Goal: Task Accomplishment & Management: Use online tool/utility

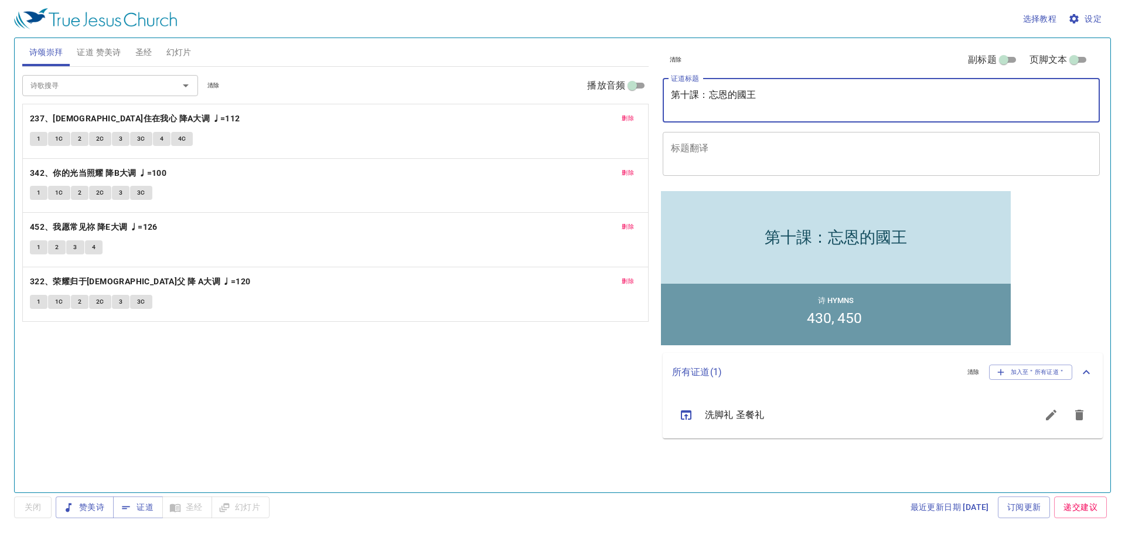
click at [633, 119] on span "删除" at bounding box center [627, 118] width 12 height 11
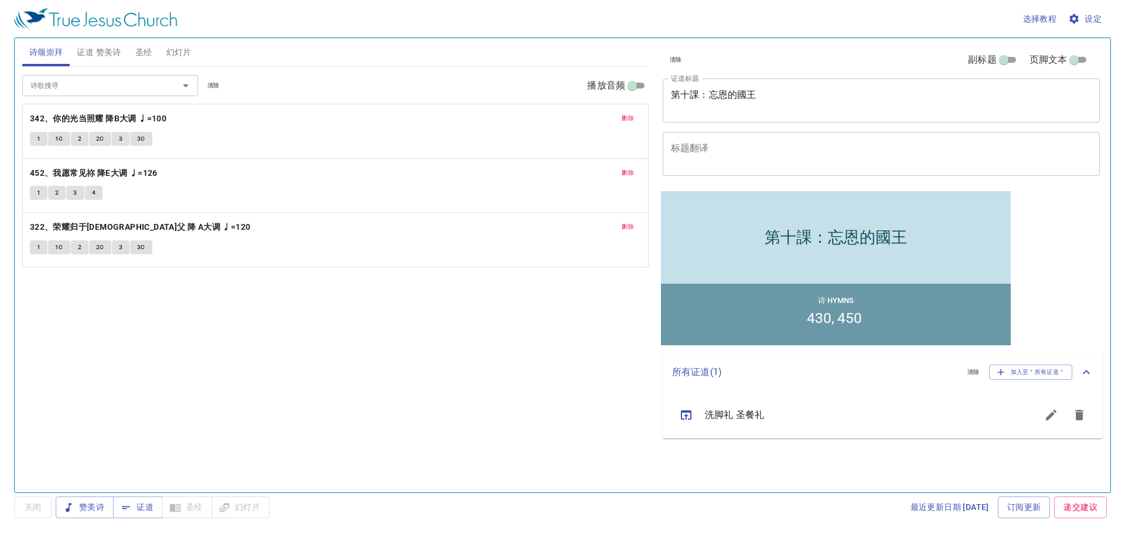
click at [633, 119] on span "删除" at bounding box center [627, 118] width 12 height 11
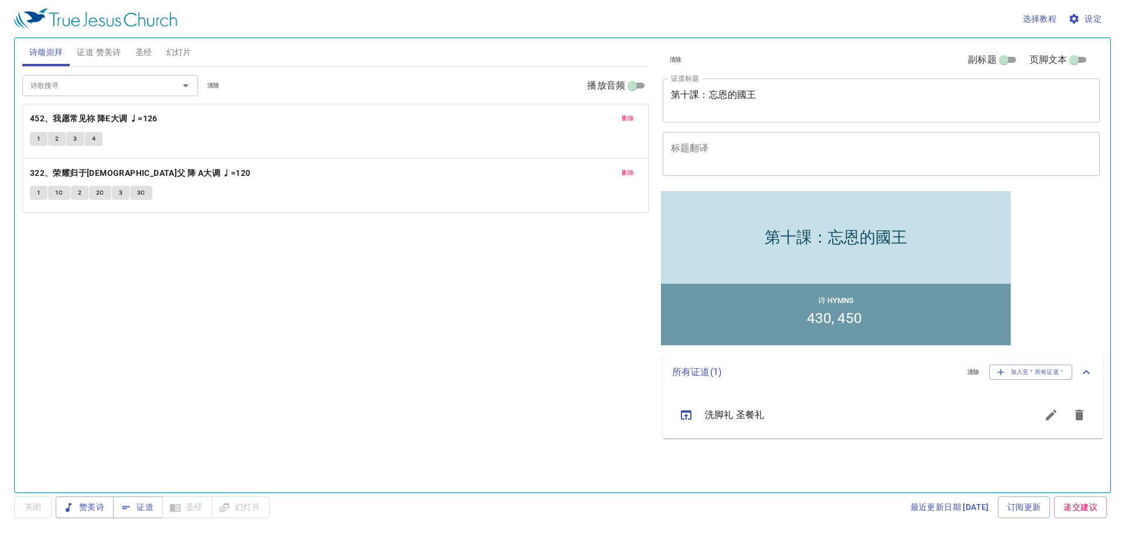
click at [633, 119] on span "删除" at bounding box center [627, 118] width 12 height 11
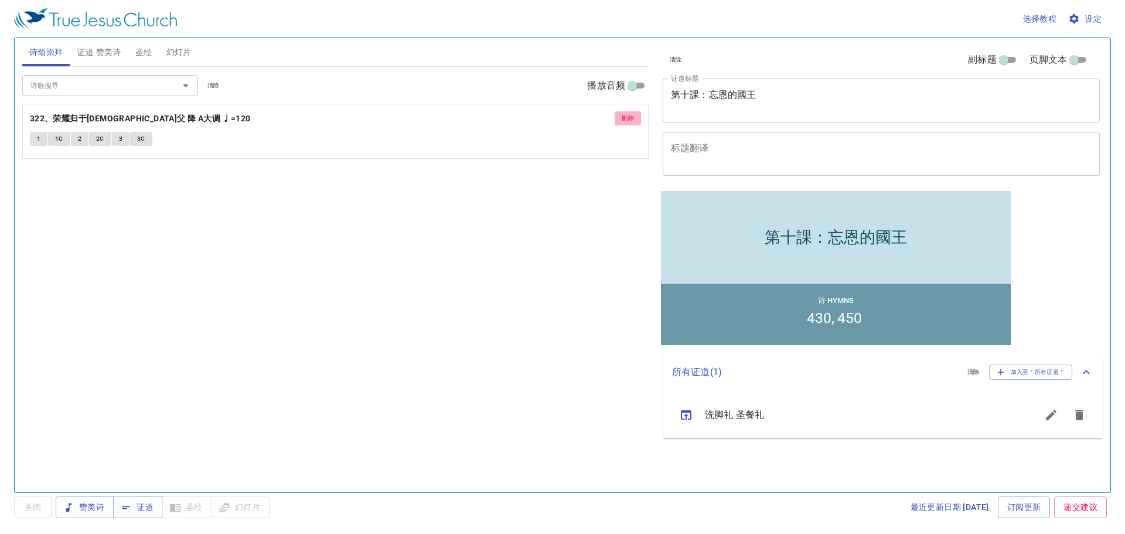
click at [633, 119] on span "删除" at bounding box center [627, 118] width 12 height 11
click at [102, 55] on span "证道 赞美诗" at bounding box center [99, 52] width 44 height 15
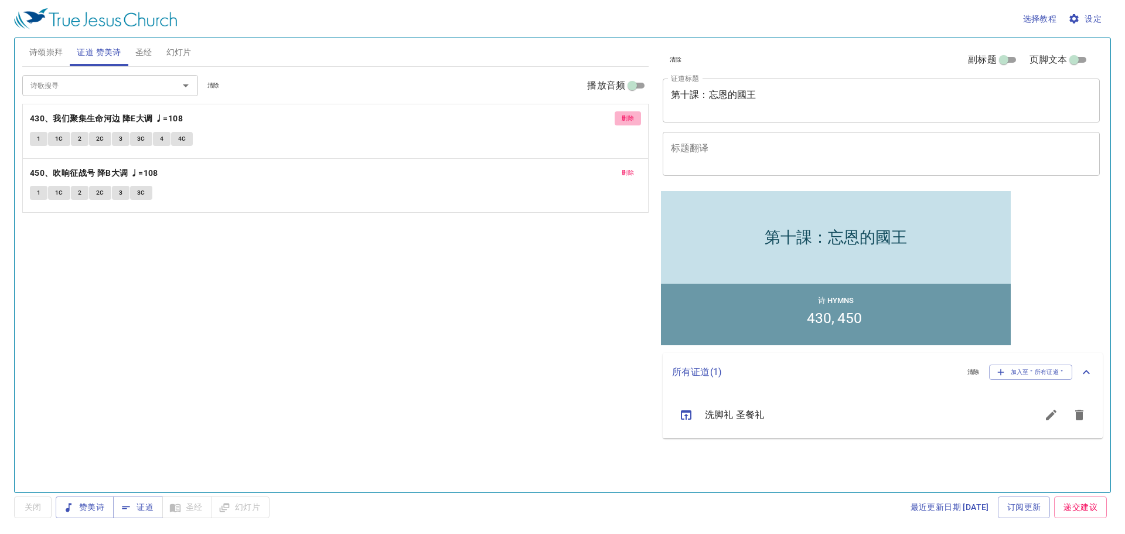
click at [623, 120] on span "删除" at bounding box center [627, 118] width 12 height 11
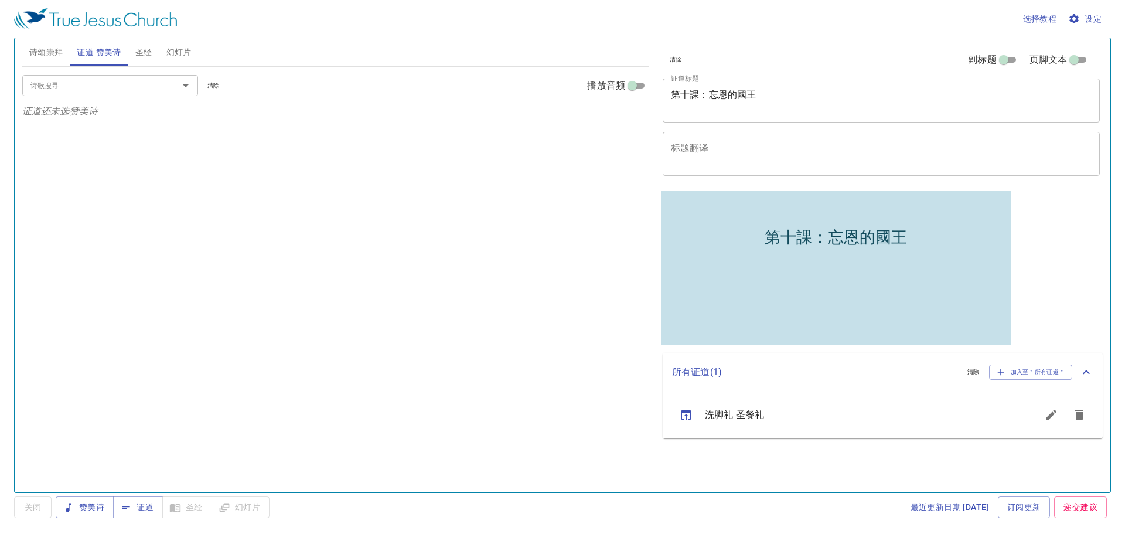
click at [149, 57] on span "圣经" at bounding box center [143, 52] width 17 height 15
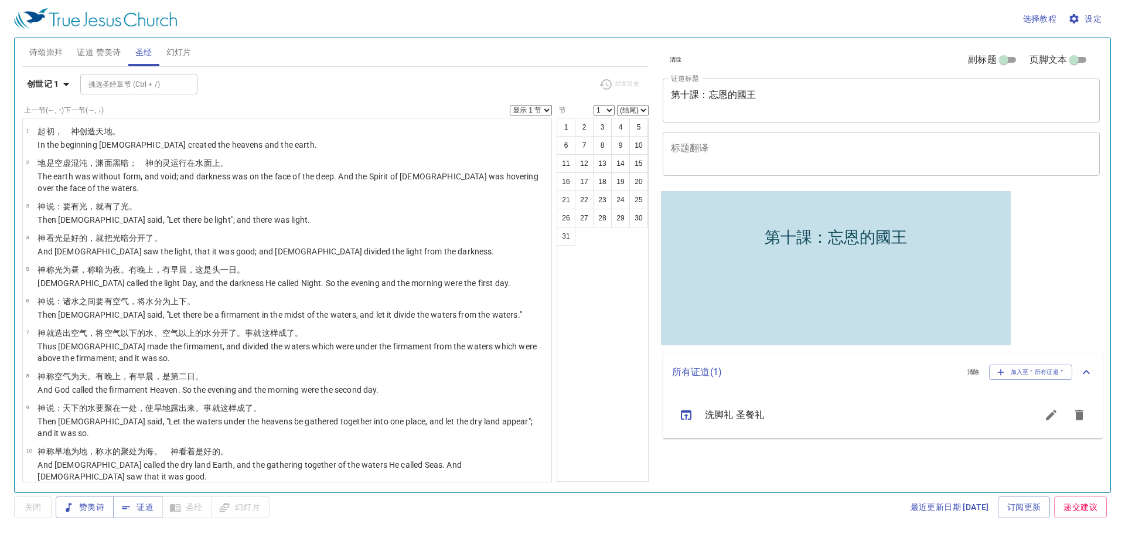
click at [183, 57] on span "幻灯片" at bounding box center [178, 52] width 25 height 15
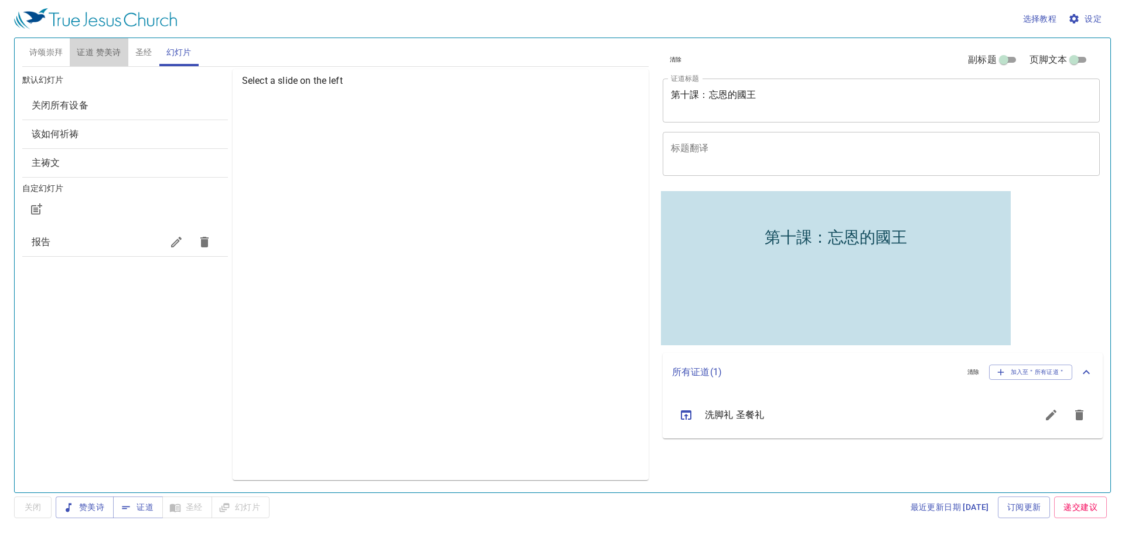
click at [115, 50] on span "证道 赞美诗" at bounding box center [99, 52] width 44 height 15
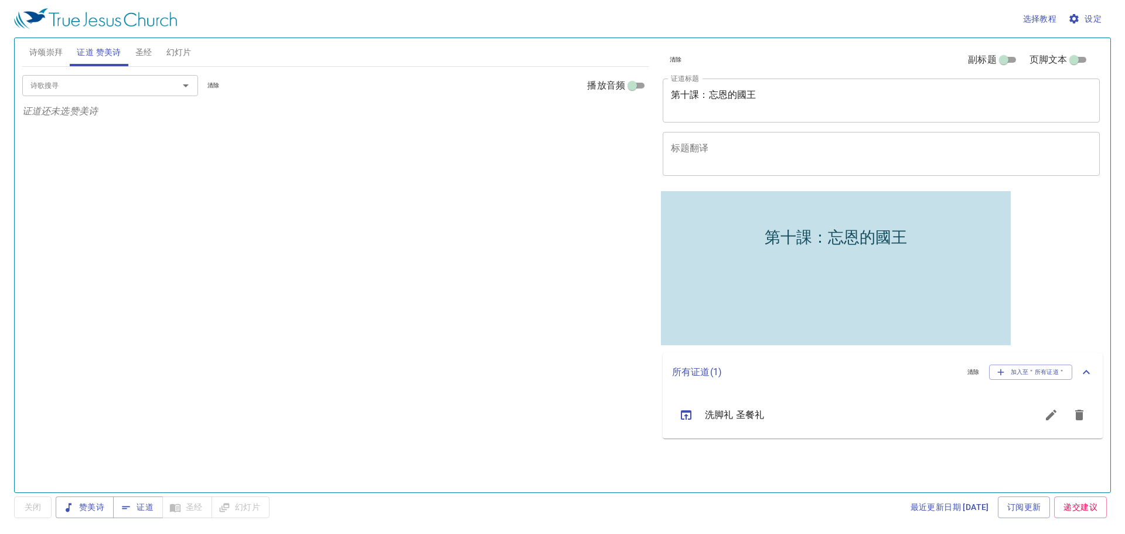
click at [816, 86] on div "第十課：忘恩的國王 x 证道标题" at bounding box center [880, 100] width 437 height 44
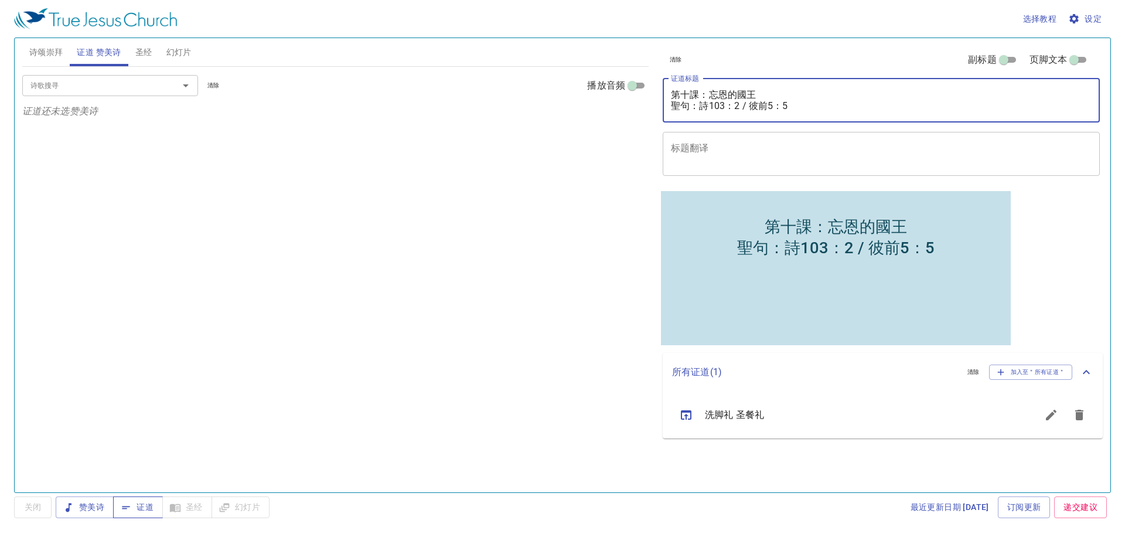
type textarea "第十課：忘恩的國王 聖句：詩103：2 / 彼前5：5"
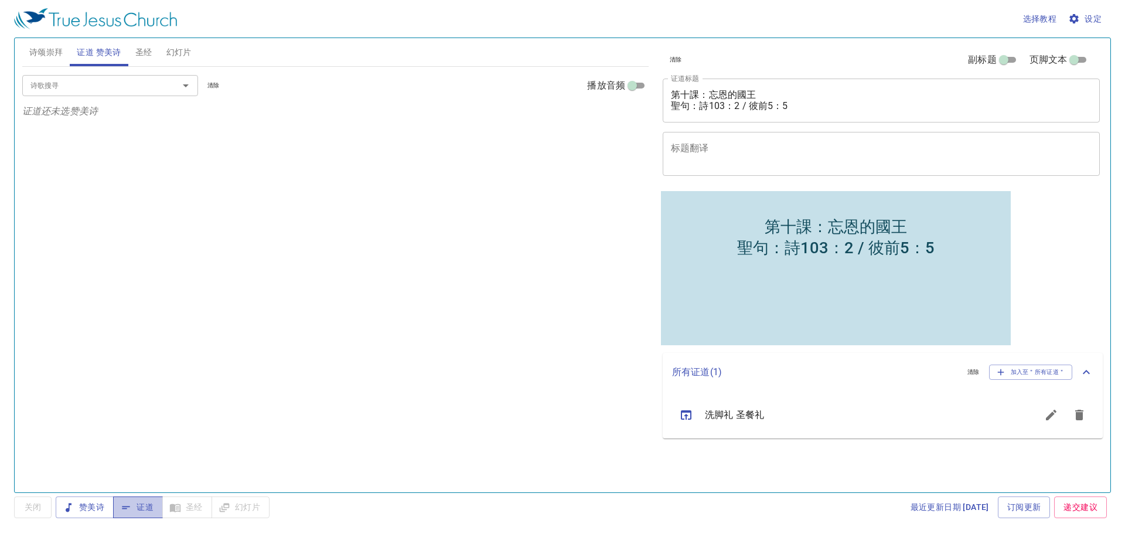
click at [143, 516] on button "证道" at bounding box center [138, 507] width 50 height 22
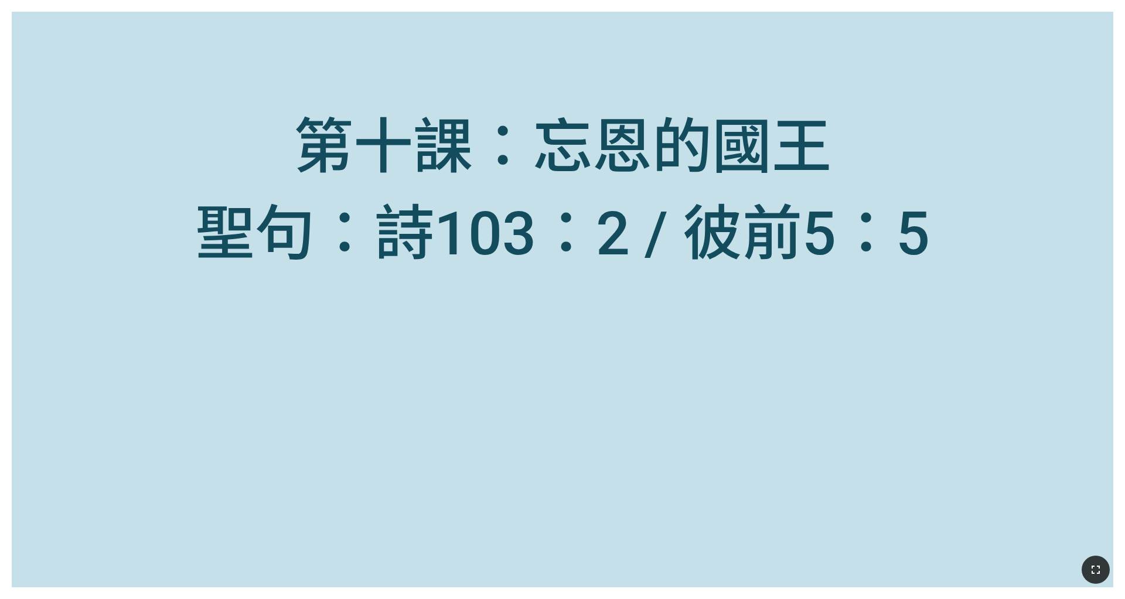
click at [599, 449] on icon "button" at bounding box center [1095, 569] width 14 height 14
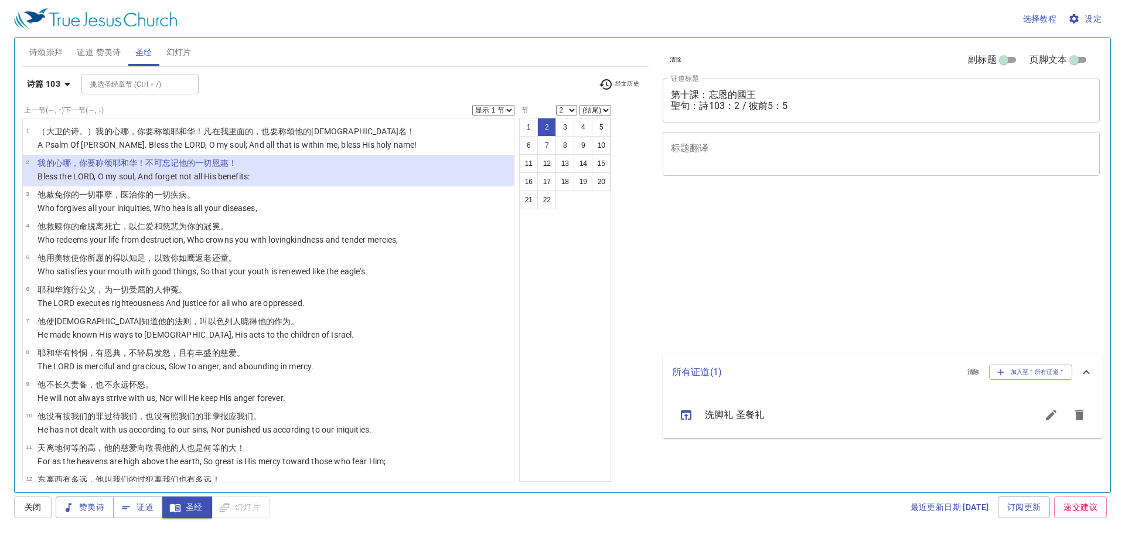
select select "2"
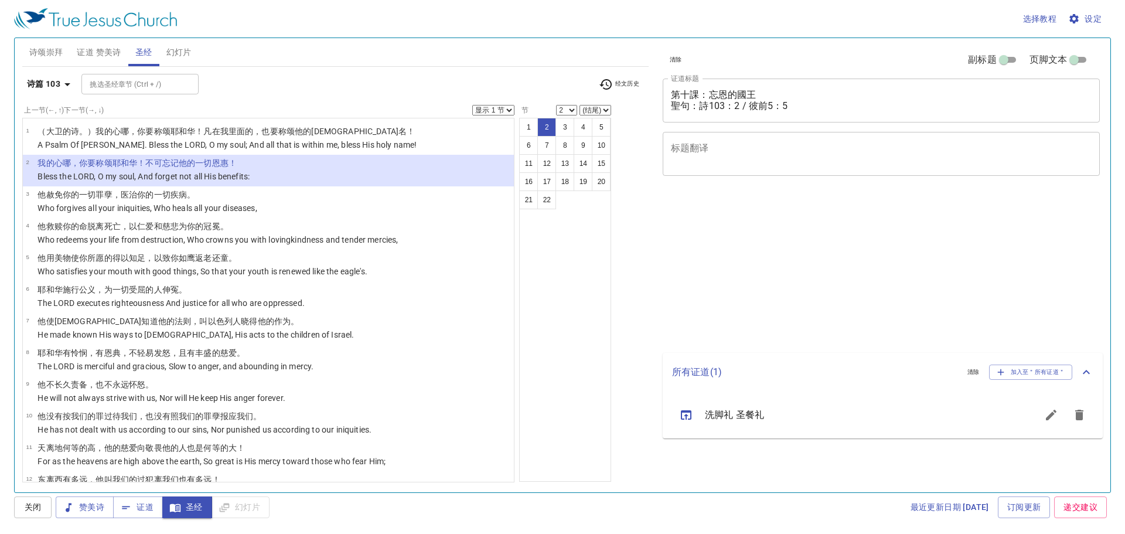
select select "2"
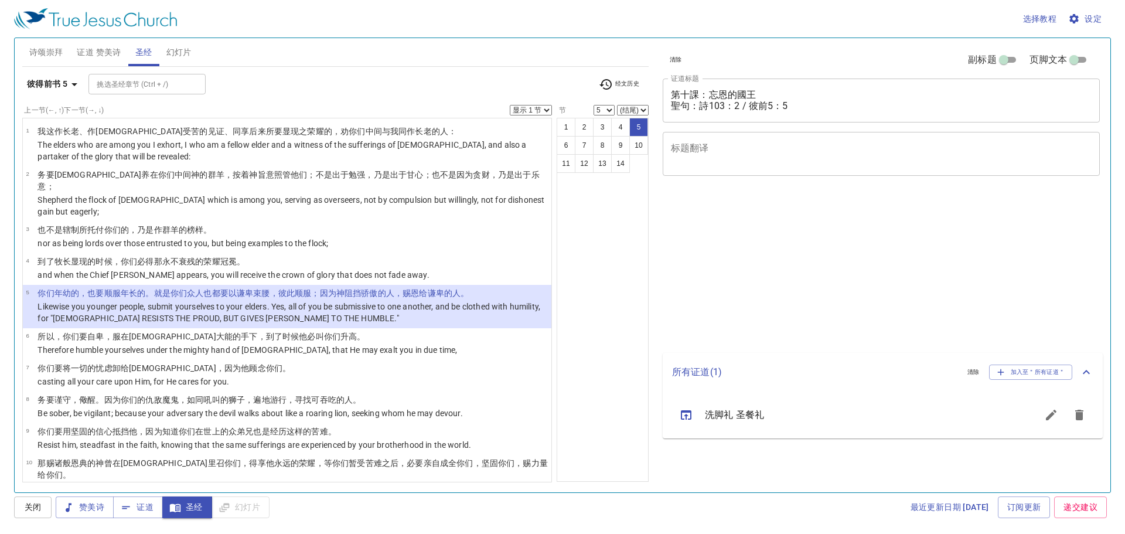
select select "5"
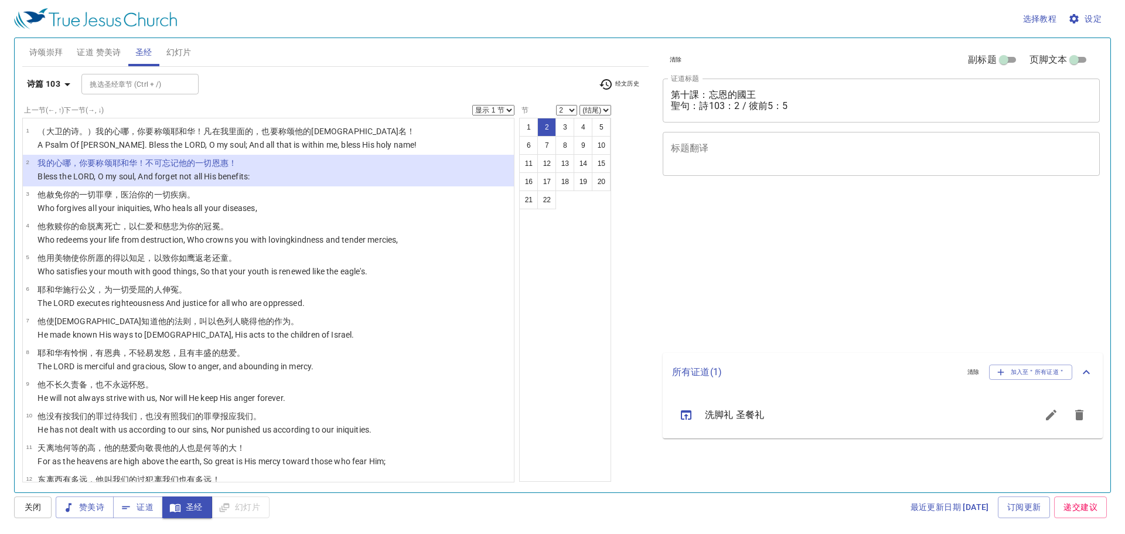
select select "2"
